Goal: Task Accomplishment & Management: Check status

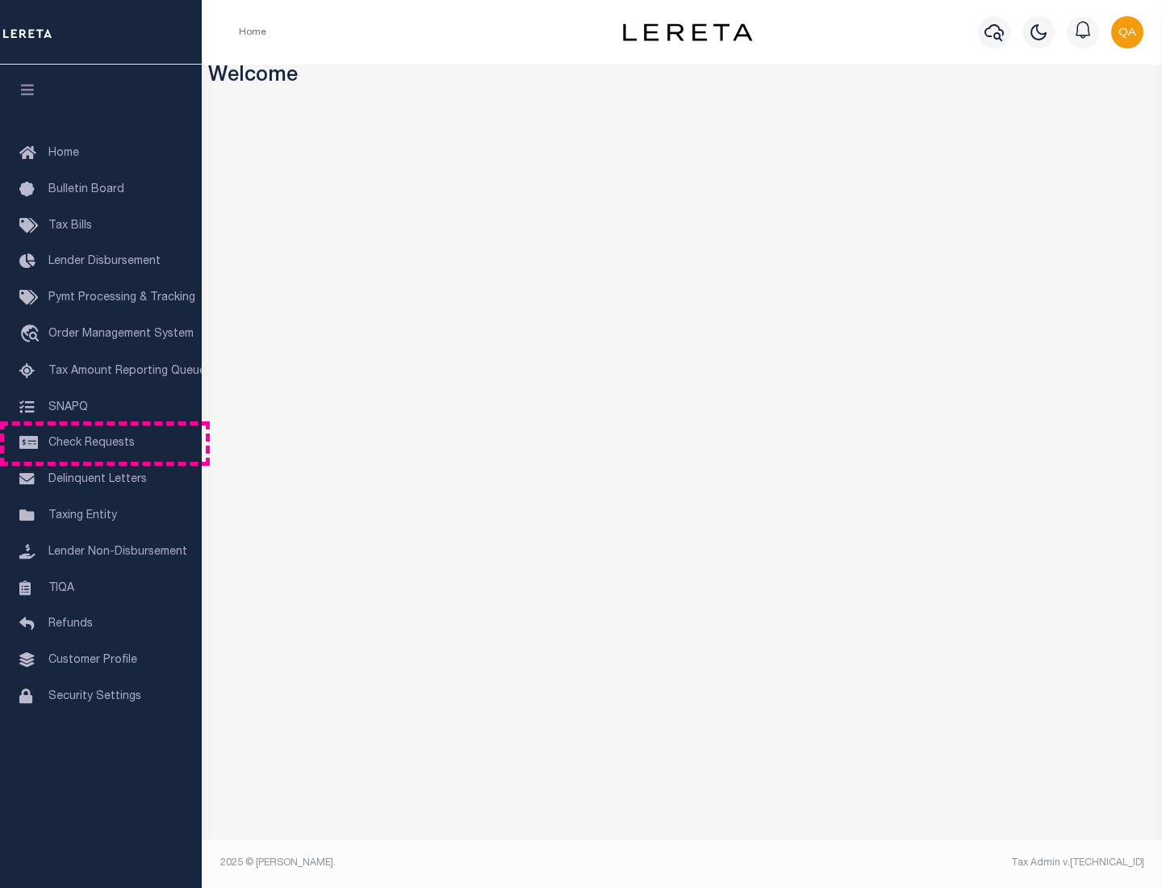
click at [101, 443] on span "Check Requests" at bounding box center [91, 442] width 86 height 11
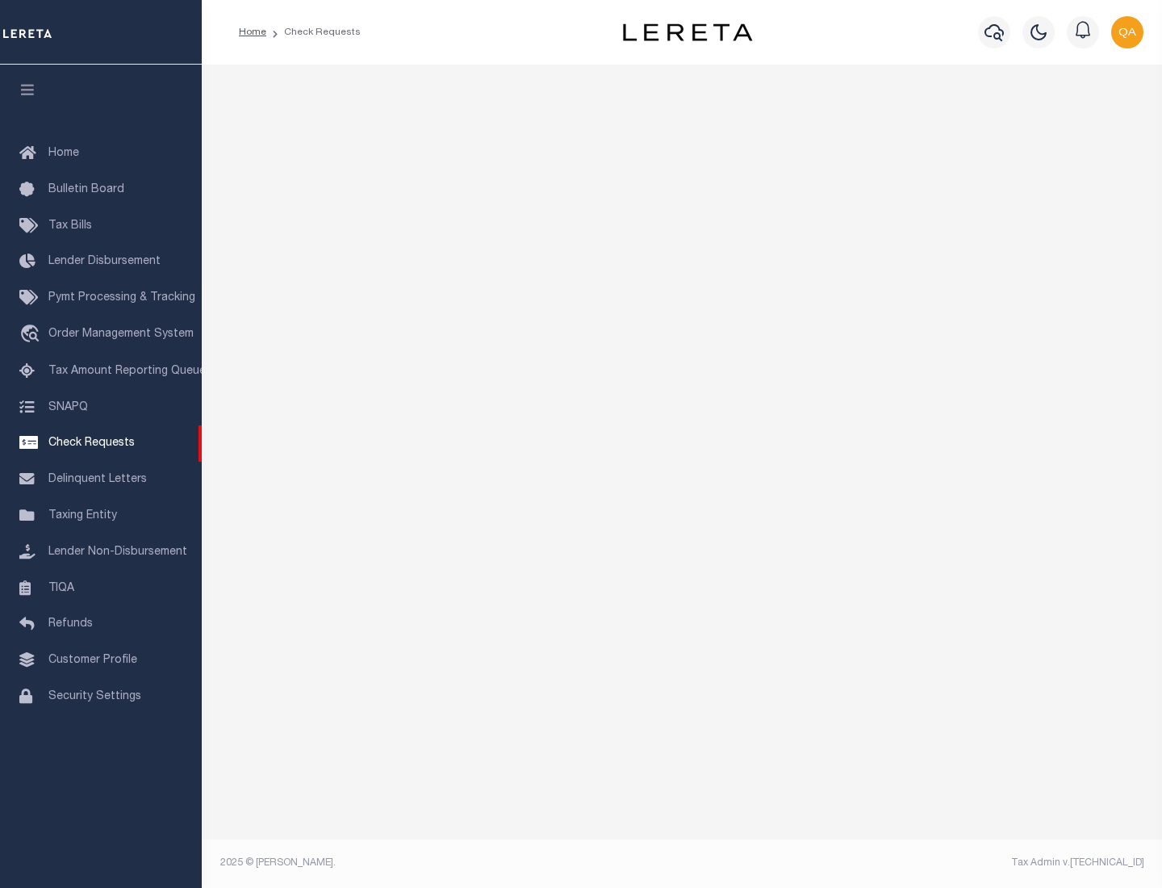
select select "50"
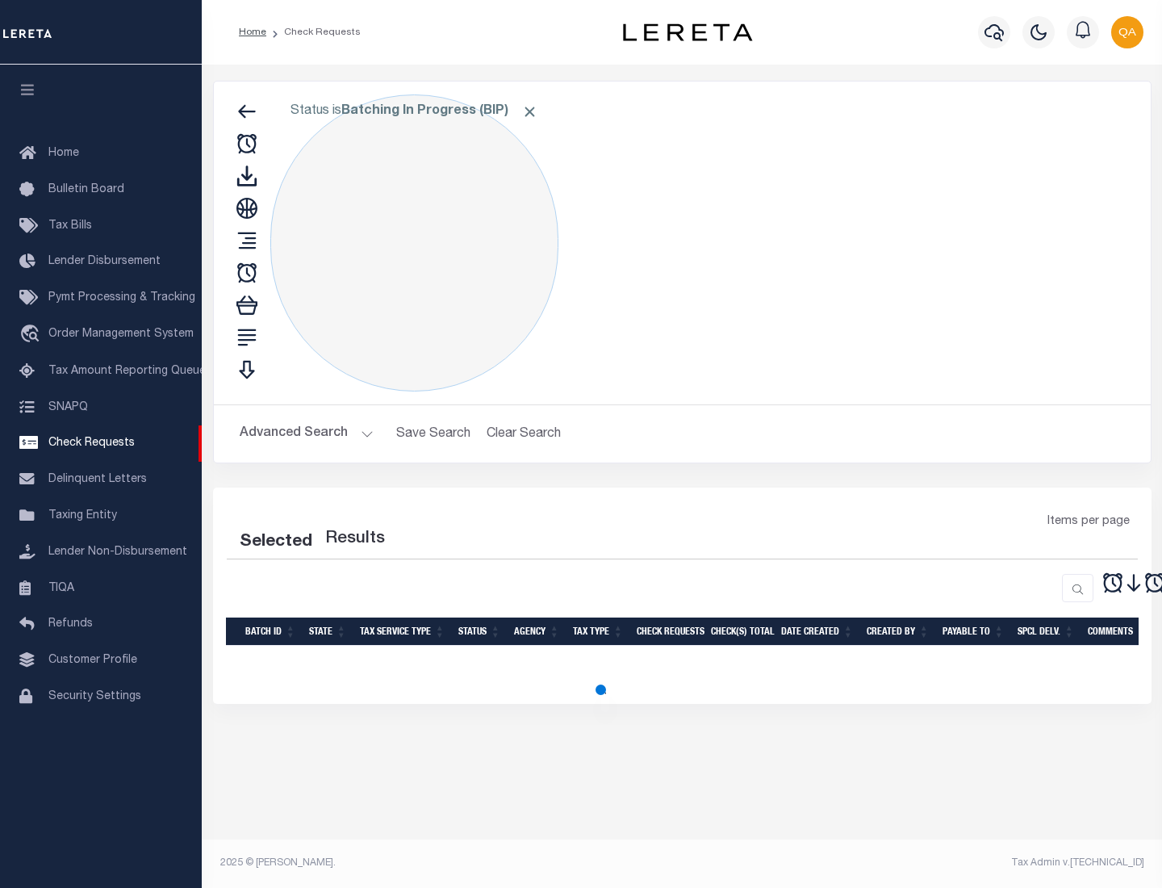
select select "50"
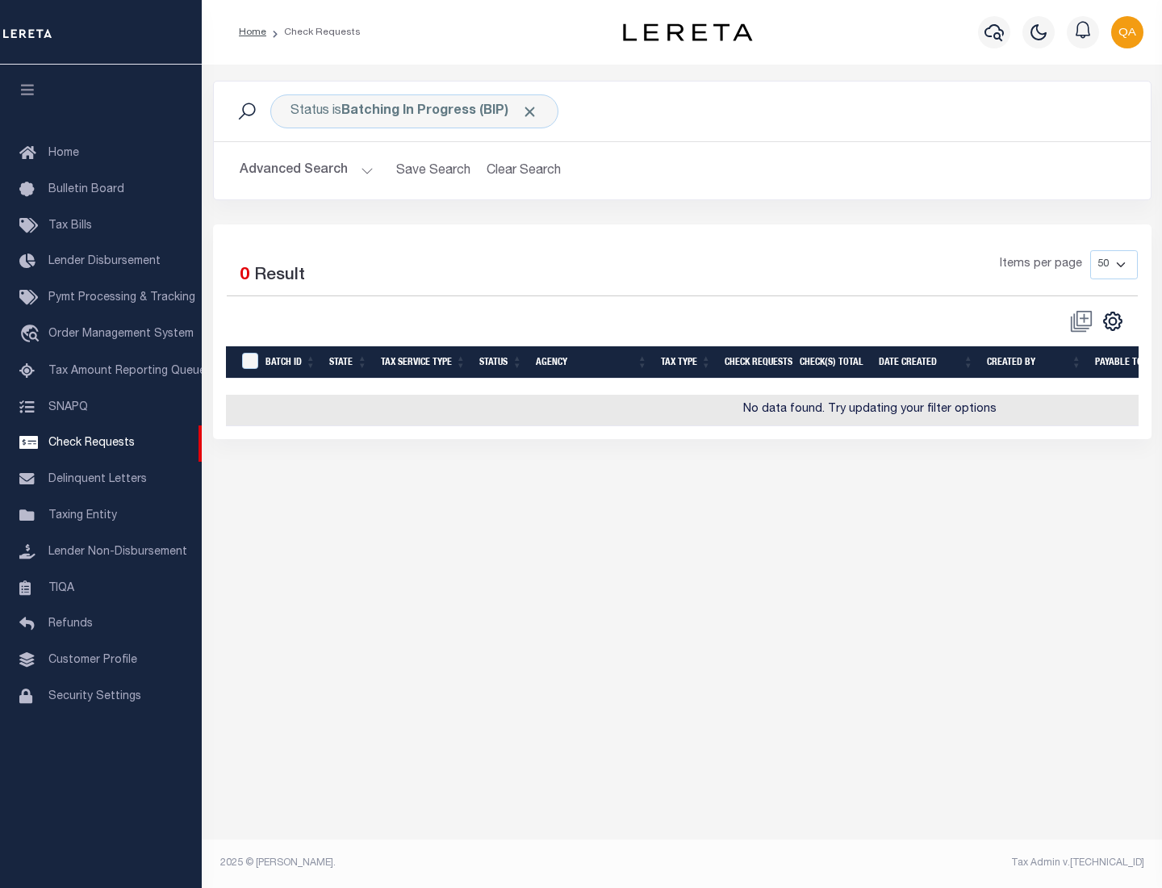
click at [530, 111] on span "Click to Remove" at bounding box center [529, 111] width 17 height 17
